Goal: Find specific page/section

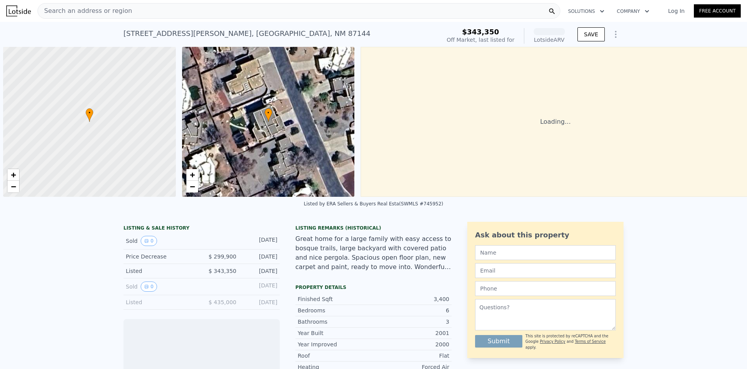
scroll to position [0, 3]
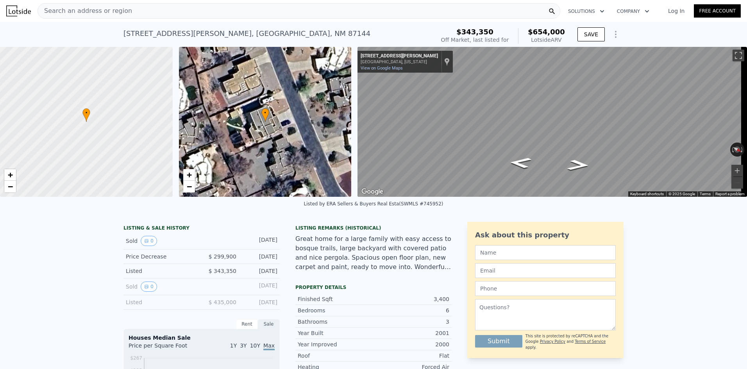
click at [108, 10] on span "Search an address or region" at bounding box center [85, 10] width 94 height 9
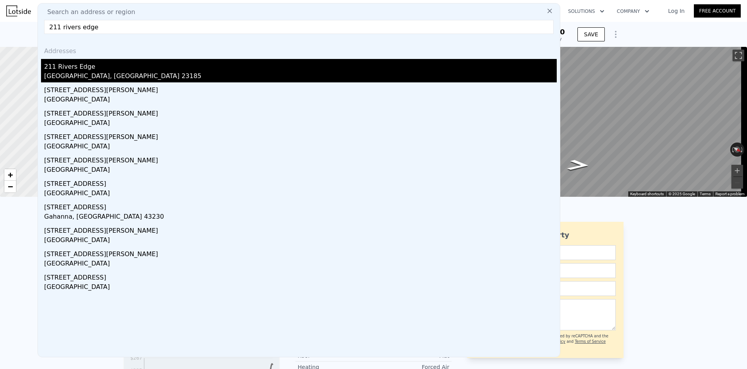
type input "211 rivers edge"
click at [88, 74] on div "[GEOGRAPHIC_DATA], [GEOGRAPHIC_DATA] 23185" at bounding box center [300, 76] width 512 height 11
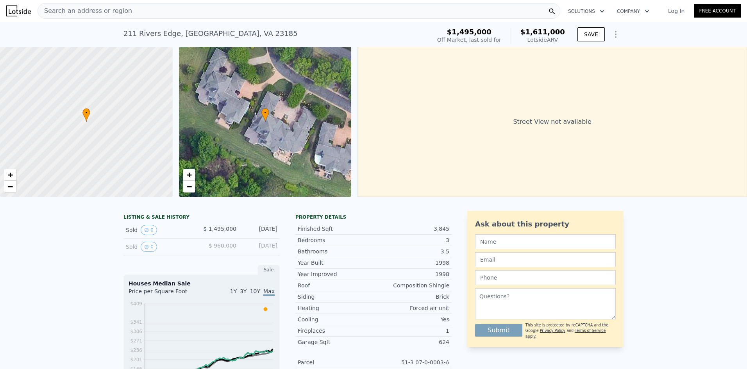
click at [565, 122] on div "Street View not available" at bounding box center [551, 122] width 389 height 150
click at [280, 167] on div "• + −" at bounding box center [265, 122] width 173 height 150
click at [273, 155] on div "• + −" at bounding box center [265, 122] width 173 height 150
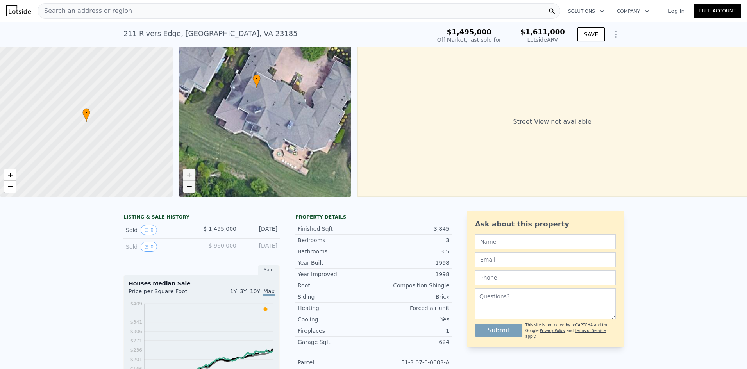
click at [189, 189] on span "−" at bounding box center [188, 187] width 5 height 10
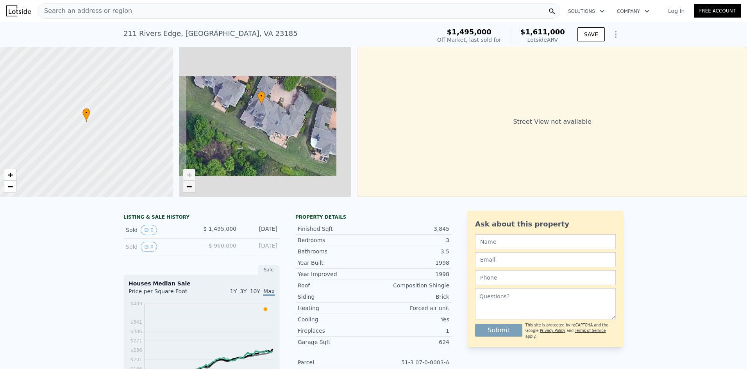
click at [189, 189] on span "−" at bounding box center [188, 187] width 5 height 10
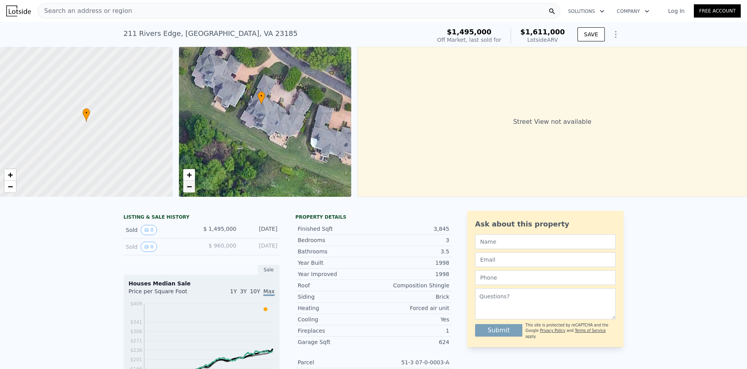
click at [189, 188] on span "−" at bounding box center [188, 187] width 5 height 10
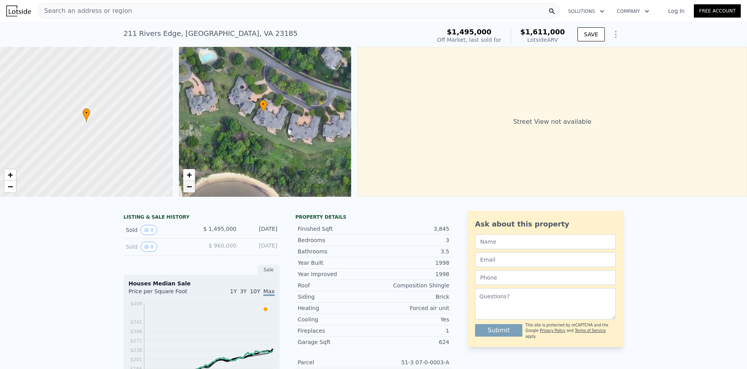
click at [189, 188] on span "−" at bounding box center [188, 187] width 5 height 10
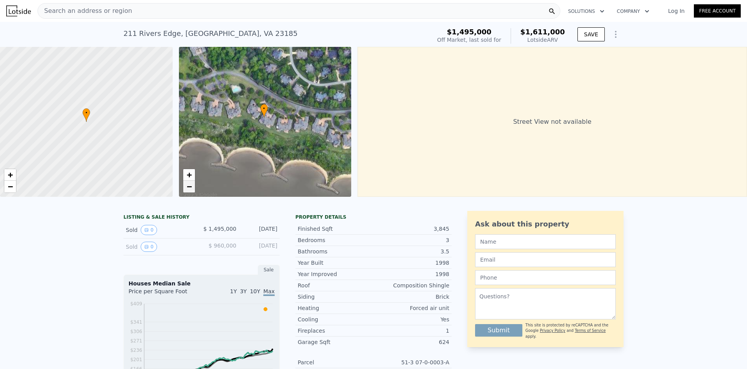
click at [189, 188] on span "−" at bounding box center [188, 187] width 5 height 10
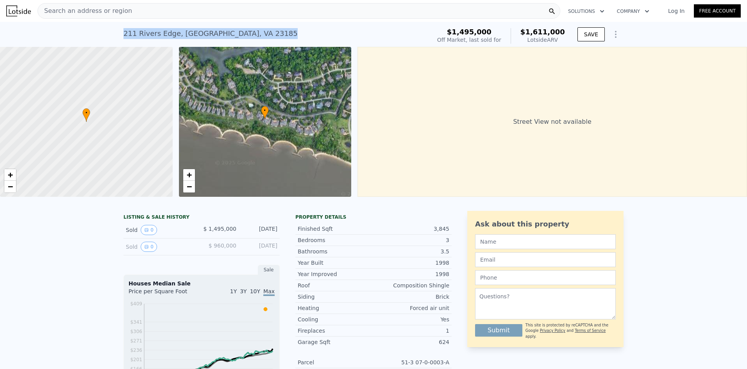
drag, startPoint x: 271, startPoint y: 35, endPoint x: 117, endPoint y: 34, distance: 154.2
click at [117, 34] on div "[STREET_ADDRESS] Sold [DATE] for $1.495m (~ARV $1.611m ) $1,495,000 Off Market,…" at bounding box center [373, 34] width 747 height 25
